Goal: Use online tool/utility: Utilize a website feature to perform a specific function

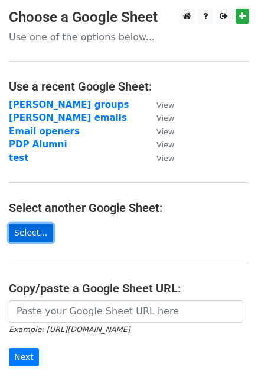
click at [27, 225] on link "Select..." at bounding box center [31, 233] width 44 height 18
click at [33, 233] on link "Select..." at bounding box center [31, 233] width 44 height 18
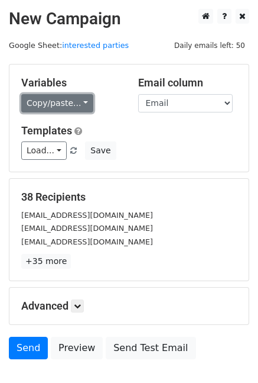
click at [77, 101] on link "Copy/paste..." at bounding box center [57, 103] width 72 height 18
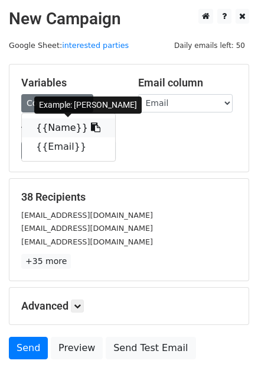
click at [60, 123] on link "{{Name}}" at bounding box center [68, 127] width 93 height 19
